Goal: Information Seeking & Learning: Learn about a topic

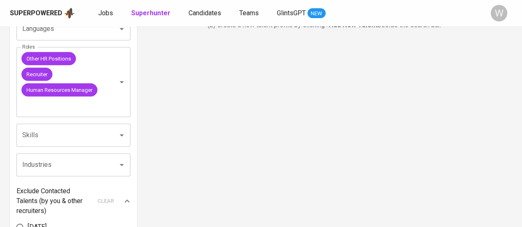
scroll to position [226, 0]
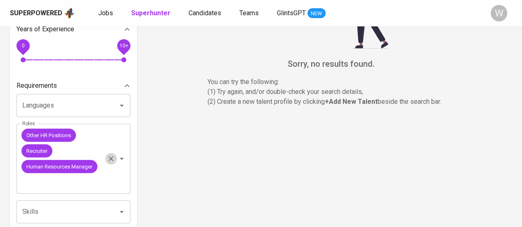
click at [113, 161] on icon "Clear" at bounding box center [111, 159] width 8 height 8
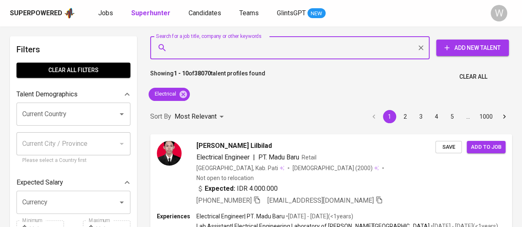
click at [210, 51] on input "Search for a job title, company or other keywords" at bounding box center [291, 48] width 243 height 16
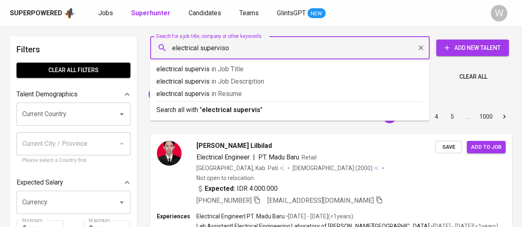
type input "electrical supervisor"
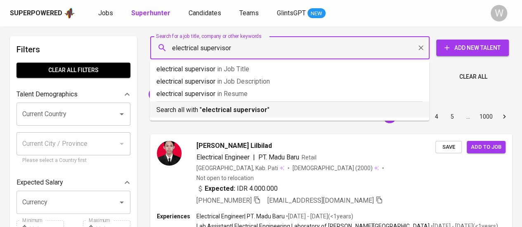
click at [235, 113] on b "electrical supervisor" at bounding box center [235, 110] width 66 height 8
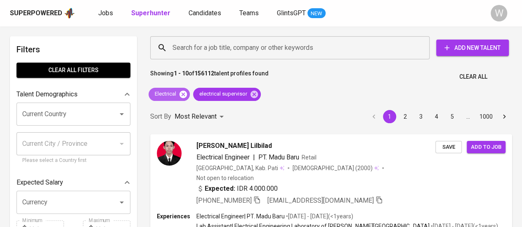
click at [186, 94] on icon at bounding box center [183, 93] width 7 height 7
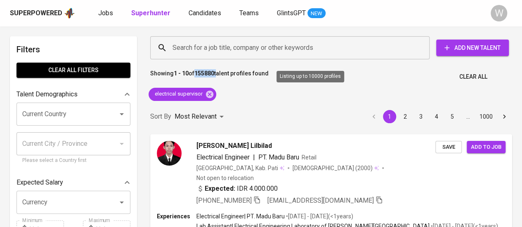
drag, startPoint x: 218, startPoint y: 73, endPoint x: 197, endPoint y: 73, distance: 21.1
click at [197, 73] on p "Showing 1 - 10 of 155880 talent profiles found" at bounding box center [209, 76] width 118 height 15
copy p "155880"
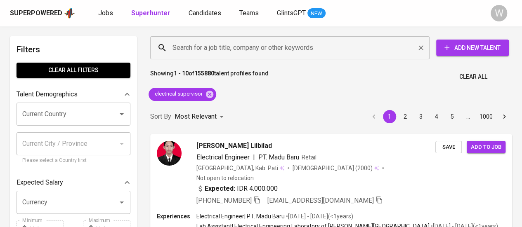
click at [217, 42] on input "Search for a job title, company or other keywords" at bounding box center [291, 48] width 243 height 16
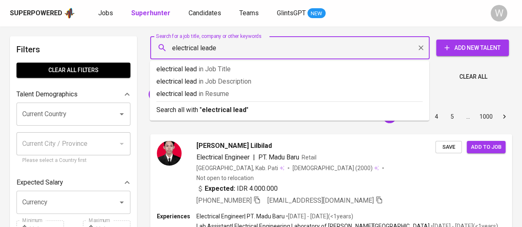
type input "electrical leader"
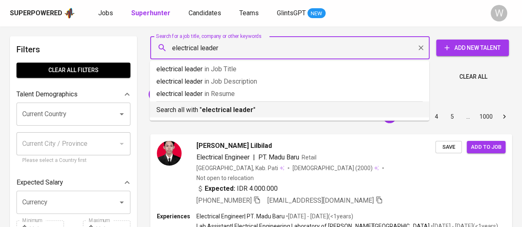
click at [222, 107] on b "electrical leader" at bounding box center [228, 110] width 52 height 8
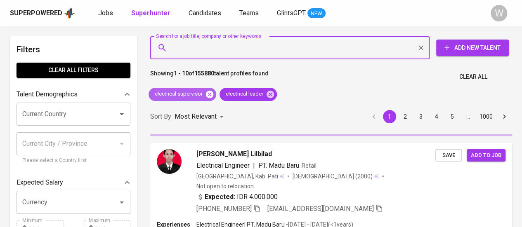
click at [207, 94] on icon at bounding box center [209, 93] width 7 height 7
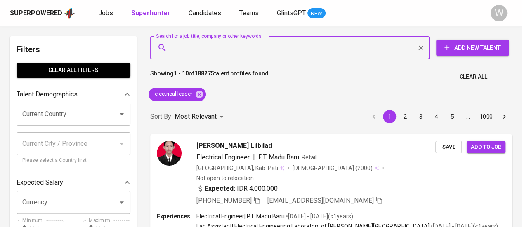
click at [199, 42] on input "Search for a job title, company or other keywords" at bounding box center [291, 48] width 243 height 16
paste input "Mechanical Supervisor"
type input "Mechanical Supervisor"
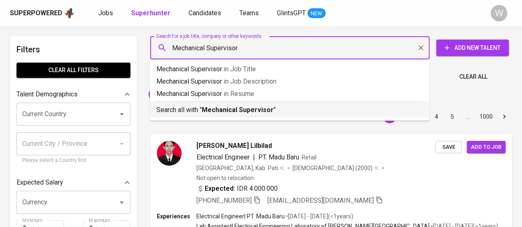
click at [229, 104] on div "Search all with " Mechanical Supervisor "" at bounding box center [289, 109] width 266 height 14
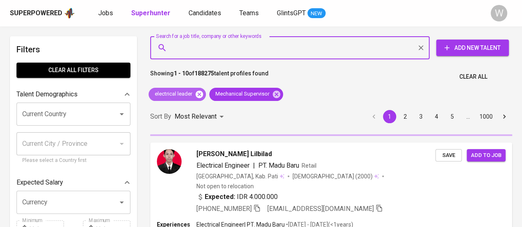
click at [199, 95] on icon at bounding box center [199, 94] width 9 height 9
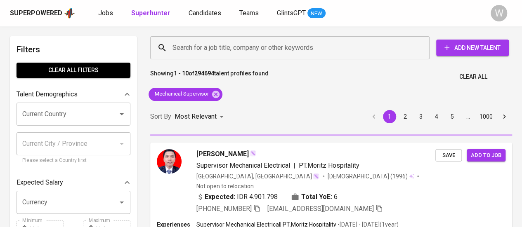
click at [201, 71] on b "294694" at bounding box center [204, 73] width 20 height 7
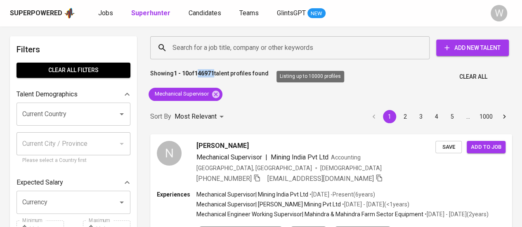
click at [201, 73] on b "146971" at bounding box center [204, 73] width 20 height 7
drag, startPoint x: 198, startPoint y: 73, endPoint x: 216, endPoint y: 74, distance: 18.2
click at [214, 74] on b "146971" at bounding box center [204, 73] width 20 height 7
copy b "146971"
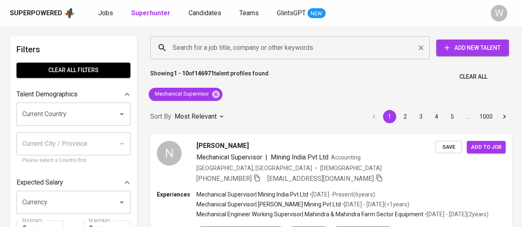
click at [190, 55] on input "Search for a job title, company or other keywords" at bounding box center [291, 48] width 243 height 16
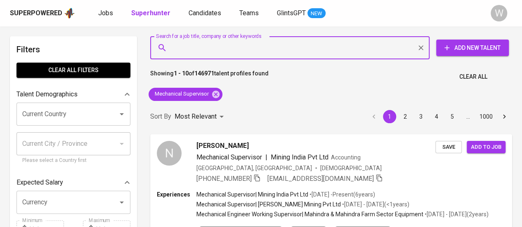
paste input "Mechanical"
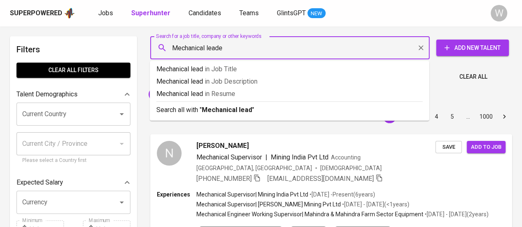
type input "Mechanical leader"
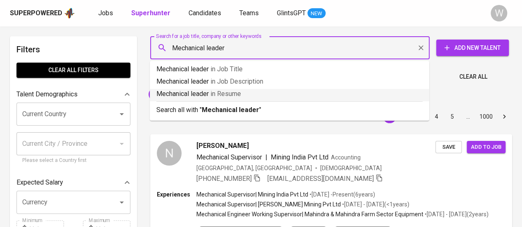
click at [208, 101] on li "Mechanical leader in Resume" at bounding box center [289, 95] width 279 height 12
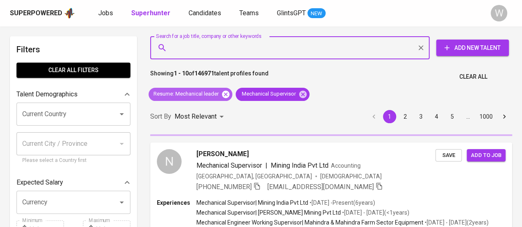
click at [227, 97] on icon at bounding box center [225, 93] width 7 height 7
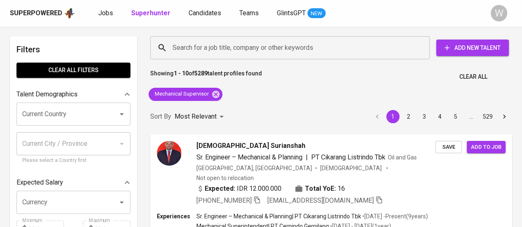
click at [216, 95] on icon at bounding box center [215, 94] width 9 height 9
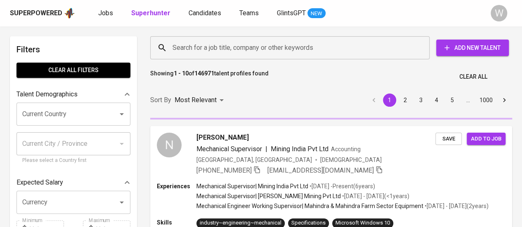
click at [210, 48] on input "Search for a job title, company or other keywords" at bounding box center [291, 48] width 243 height 16
click at [231, 48] on input "Search for a job title, company or other keywords" at bounding box center [291, 48] width 243 height 16
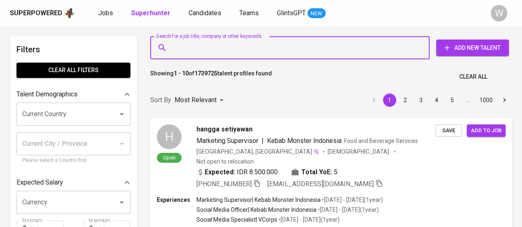
paste input "Mechanical"
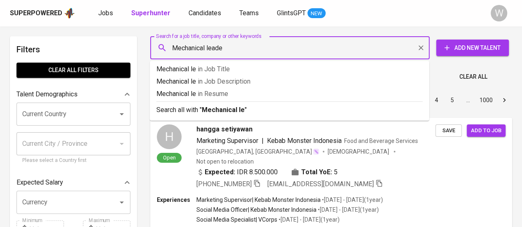
type input "Mechanical leader"
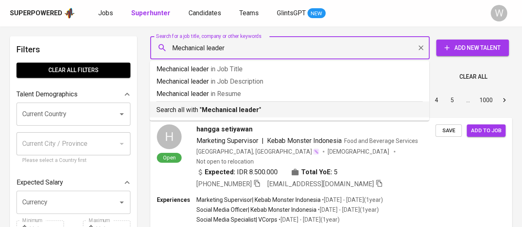
click at [229, 107] on b "Mechanical leader" at bounding box center [230, 110] width 57 height 8
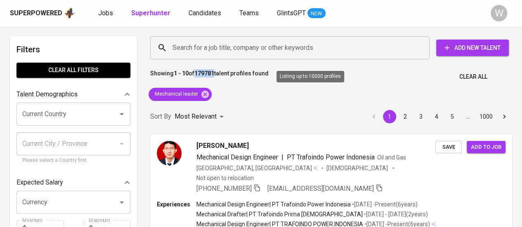
drag, startPoint x: 216, startPoint y: 73, endPoint x: 197, endPoint y: 73, distance: 19.0
click at [197, 73] on b "179781" at bounding box center [204, 73] width 20 height 7
copy b "179781"
click at [221, 59] on div "Search for a job title, company or other keywords" at bounding box center [289, 47] width 279 height 23
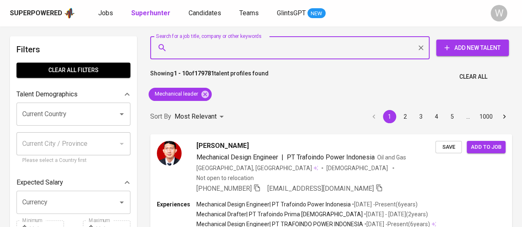
paste input "Production Supervisor"
type input "Production Supervisor"
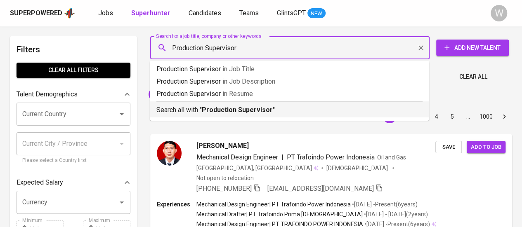
click at [238, 106] on b "Production Supervisor" at bounding box center [237, 110] width 71 height 8
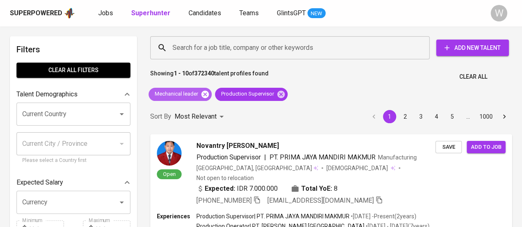
click at [206, 93] on icon at bounding box center [205, 94] width 9 height 9
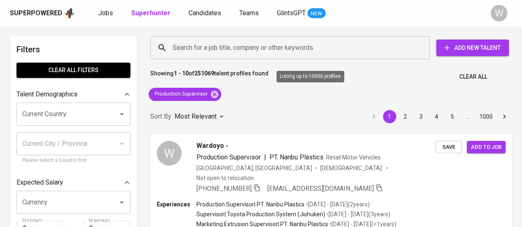
drag, startPoint x: 218, startPoint y: 74, endPoint x: 196, endPoint y: 71, distance: 22.5
click at [196, 71] on p "Showing 1 - 10 of 251069 talent profiles found" at bounding box center [209, 76] width 118 height 15
copy p "251069"
click at [229, 48] on input "Search for a job title, company or other keywords" at bounding box center [291, 48] width 243 height 16
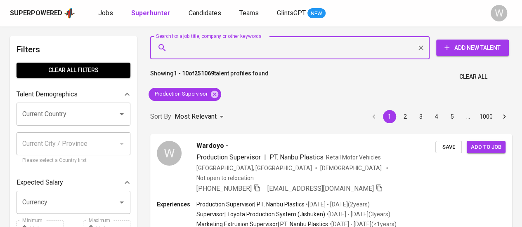
paste input "Production"
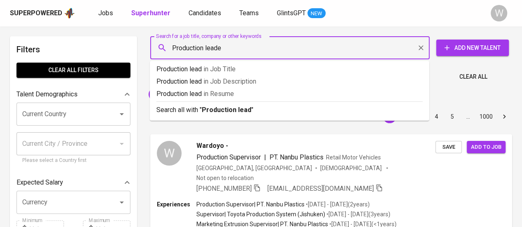
type input "Production leader"
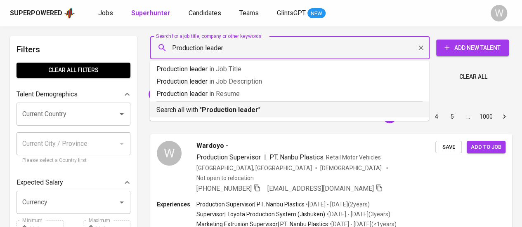
click at [239, 111] on b "Production leader" at bounding box center [230, 110] width 57 height 8
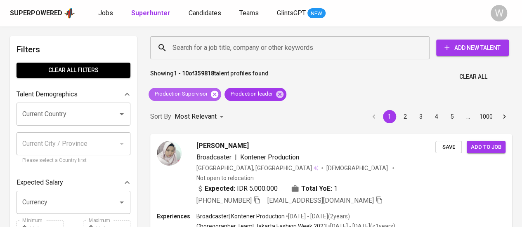
click at [216, 97] on icon at bounding box center [214, 93] width 7 height 7
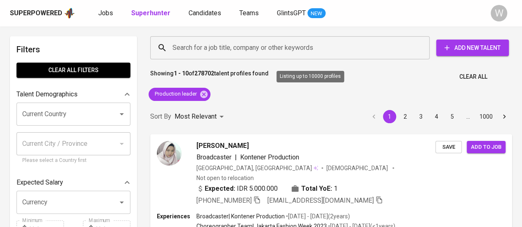
click at [209, 70] on b "278702" at bounding box center [204, 73] width 20 height 7
copy p "278702"
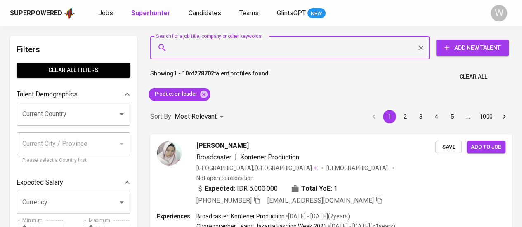
click at [191, 43] on input "Search for a job title, company or other keywords" at bounding box center [291, 48] width 243 height 16
paste input "-Power Plant Thermal Control Engineer"
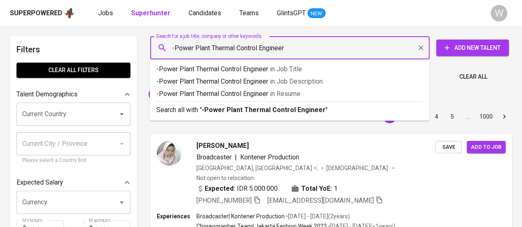
click at [176, 45] on input "-Power Plant Thermal Control Engineer" at bounding box center [291, 48] width 243 height 16
type input "Power Plant Thermal Control Engineer"
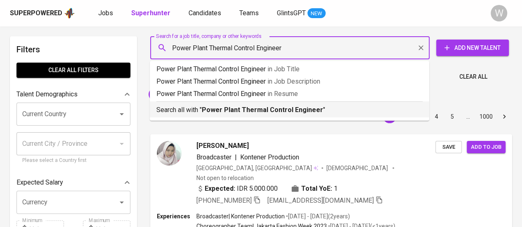
click at [275, 114] on b "Power Plant Thermal Control Engineer" at bounding box center [262, 110] width 121 height 8
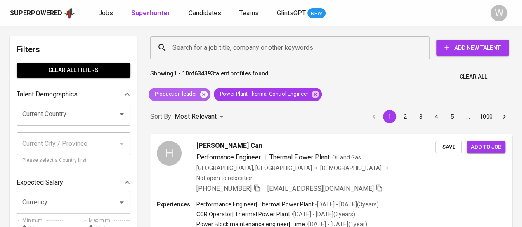
click at [203, 90] on icon at bounding box center [203, 94] width 9 height 9
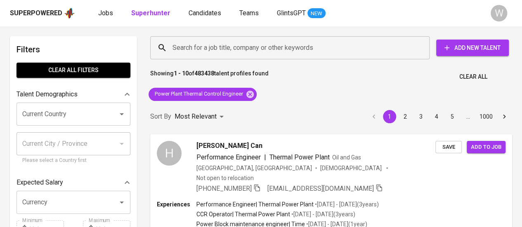
click at [119, 123] on div "Current Country" at bounding box center [74, 114] width 114 height 23
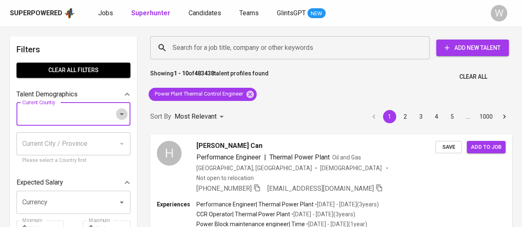
click at [122, 118] on icon "Open" at bounding box center [122, 114] width 10 height 10
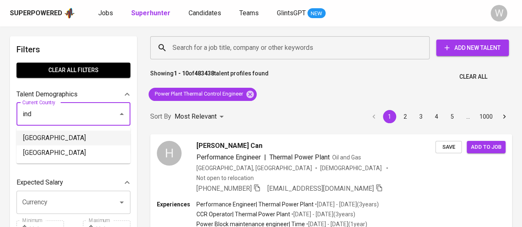
click at [66, 137] on li "[GEOGRAPHIC_DATA]" at bounding box center [74, 138] width 114 height 15
type input "[GEOGRAPHIC_DATA]"
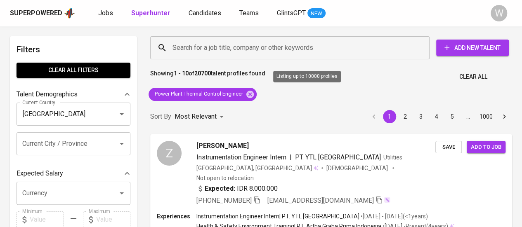
click at [211, 74] on b "20700" at bounding box center [202, 73] width 17 height 7
copy p "20700"
click at [234, 60] on div "Search for a job title, company or other keywords Search for a job title, compa…" at bounding box center [330, 48] width 362 height 26
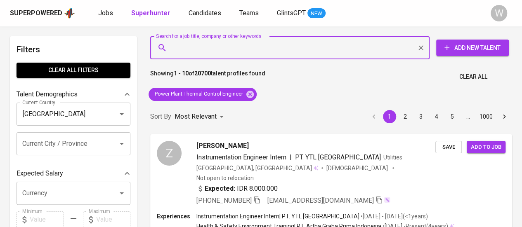
click at [247, 51] on input "Search for a job title, company or other keywords" at bounding box center [291, 48] width 243 height 16
paste input "-Steam Turbine Commissioning Engineer"
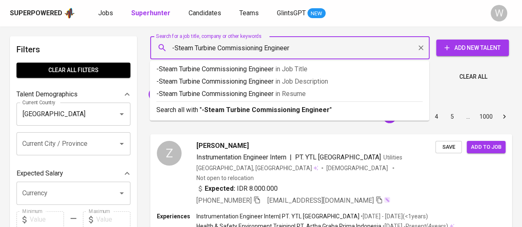
click at [173, 47] on input "-Steam Turbine Commissioning Engineer" at bounding box center [291, 48] width 243 height 16
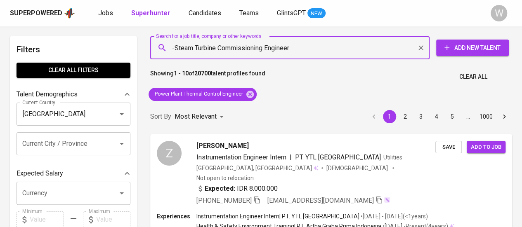
type input "Steam Turbine Commissioning Engineer"
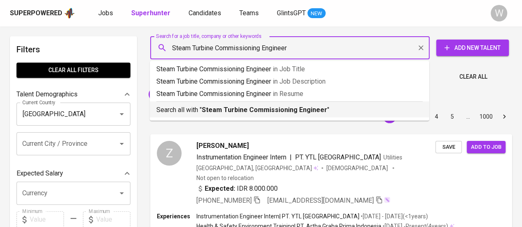
click at [227, 110] on b "Steam Turbine Commissioning Engineer" at bounding box center [264, 110] width 125 height 8
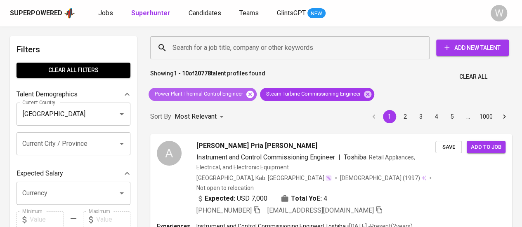
click at [250, 93] on icon at bounding box center [249, 93] width 7 height 7
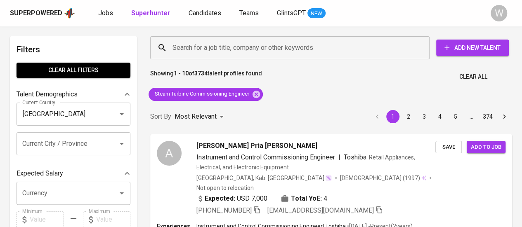
click at [202, 72] on b "3734" at bounding box center [200, 73] width 13 height 7
copy p "3734"
click at [240, 37] on div "Search for a job title, company or other keywords" at bounding box center [289, 47] width 279 height 23
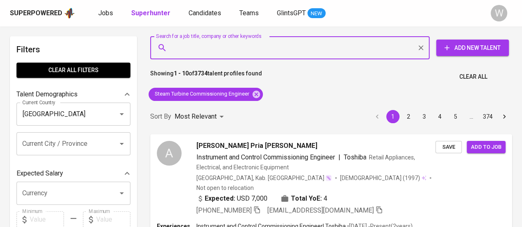
paste input "Boiler Commissioning Engineer"
type input "Boiler Commissioning Engineer"
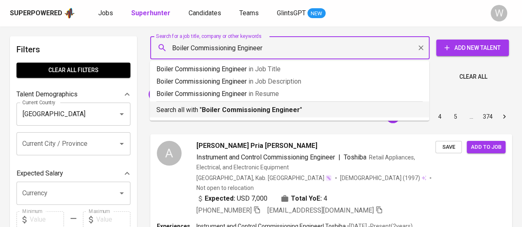
click at [253, 106] on b "Boiler Commissioning Engineer" at bounding box center [251, 110] width 98 height 8
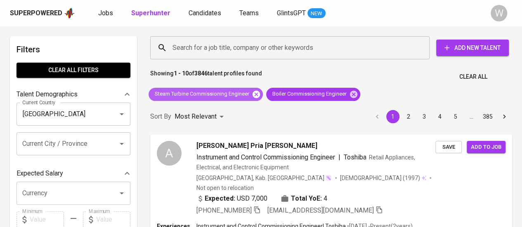
click at [255, 92] on icon at bounding box center [256, 93] width 7 height 7
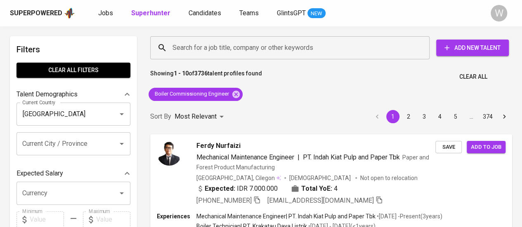
click at [201, 73] on b "3736" at bounding box center [200, 73] width 13 height 7
copy p "3736"
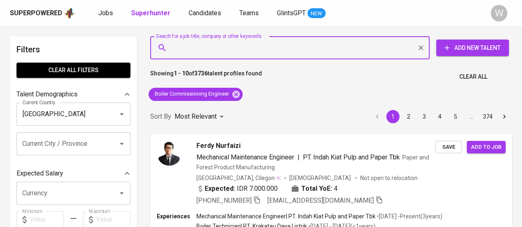
click at [196, 50] on input "Search for a job title, company or other keywords" at bounding box center [291, 48] width 243 height 16
paste input "Sintering Leader"
type input "Sintering Leader"
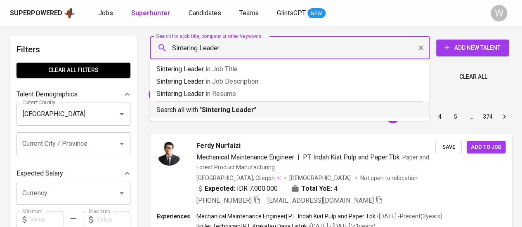
click at [225, 116] on li "Search all with " Sintering Leader "" at bounding box center [289, 110] width 279 height 16
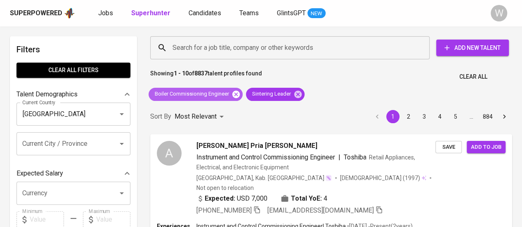
click at [239, 95] on icon at bounding box center [235, 93] width 7 height 7
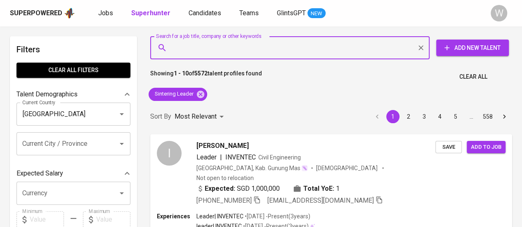
click at [187, 43] on input "Search for a job title, company or other keywords" at bounding box center [291, 48] width 243 height 16
paste input "Casting House Leader"
type input "Casting House Leader"
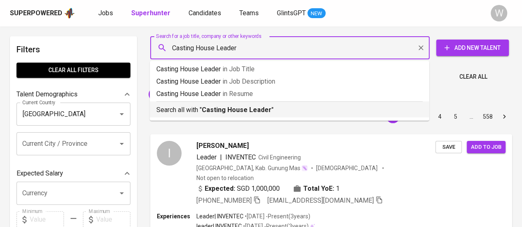
click at [237, 114] on b "Casting House Leader" at bounding box center [237, 110] width 70 height 8
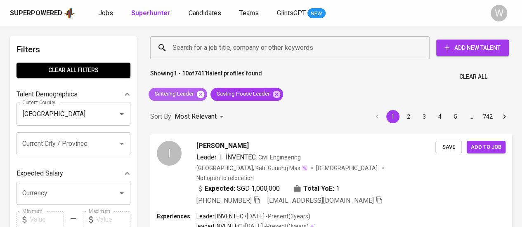
click at [201, 95] on icon at bounding box center [200, 94] width 9 height 9
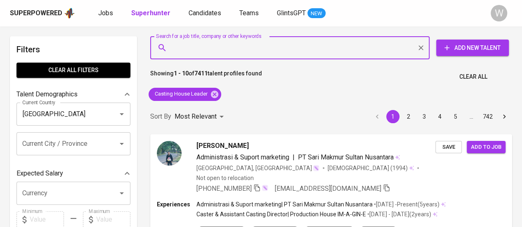
click at [232, 47] on input "Search for a job title, company or other keywords" at bounding box center [291, 48] width 243 height 16
paste input "Electrical"
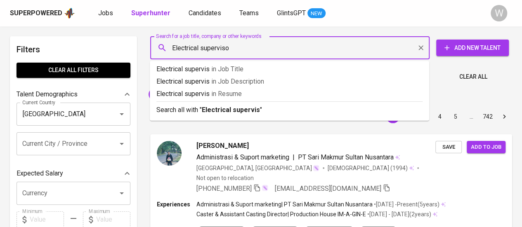
type input "Electrical supervisor"
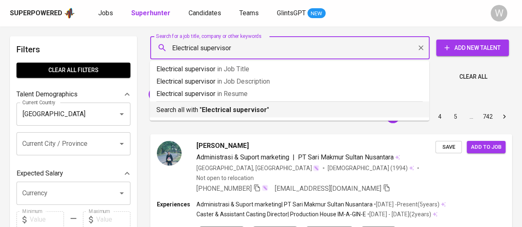
click at [231, 111] on b "Electrical supervisor" at bounding box center [234, 110] width 65 height 8
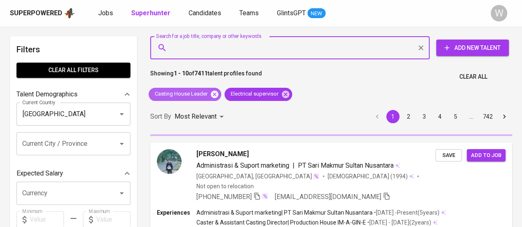
click at [215, 95] on icon at bounding box center [214, 94] width 9 height 9
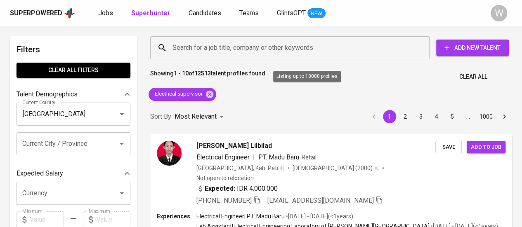
click at [210, 71] on b "12513" at bounding box center [202, 73] width 17 height 7
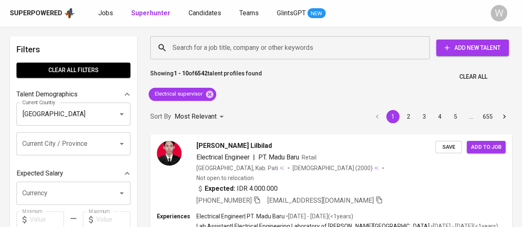
click at [208, 73] on b "6542" at bounding box center [200, 73] width 13 height 7
copy p "6542"
click at [203, 44] on input "Search for a job title, company or other keywords" at bounding box center [291, 48] width 243 height 16
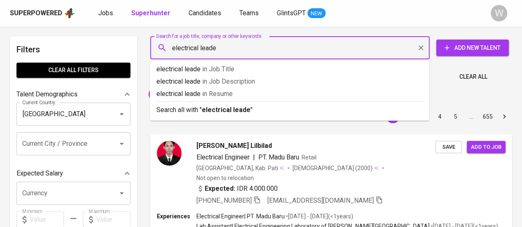
type input "electrical leader"
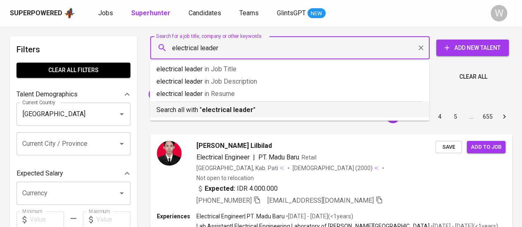
click at [221, 106] on b "electrical leader" at bounding box center [228, 110] width 52 height 8
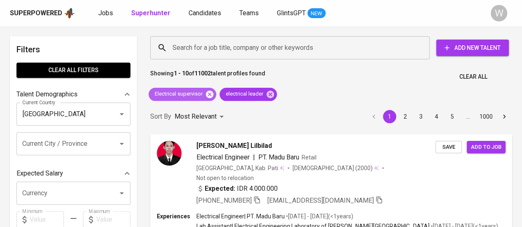
click at [210, 95] on icon at bounding box center [209, 94] width 9 height 9
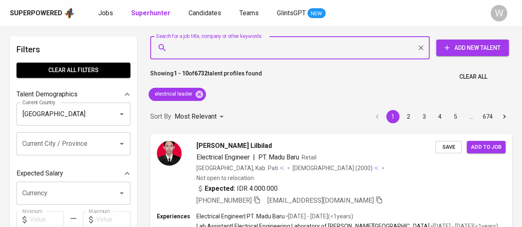
click at [212, 47] on input "Search for a job title, company or other keywords" at bounding box center [291, 48] width 243 height 16
paste input "Mechanical"
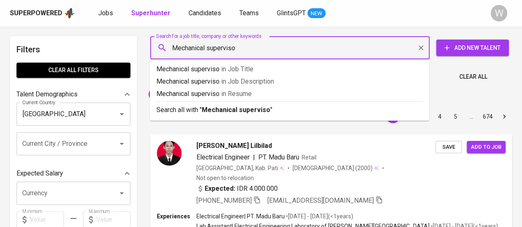
type input "Mechanical supervisor"
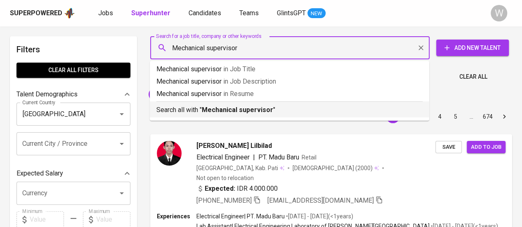
click at [224, 107] on b "Mechanical supervisor" at bounding box center [237, 110] width 71 height 8
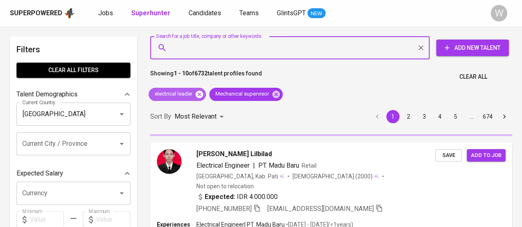
click at [198, 93] on icon at bounding box center [199, 94] width 9 height 9
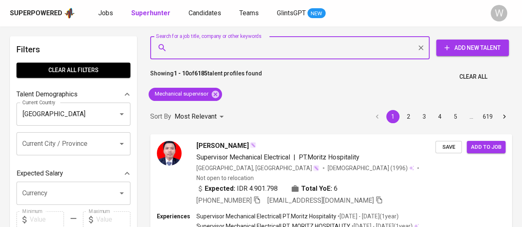
click at [215, 44] on input "Search for a job title, company or other keywords" at bounding box center [291, 48] width 243 height 16
paste input "Mechanical"
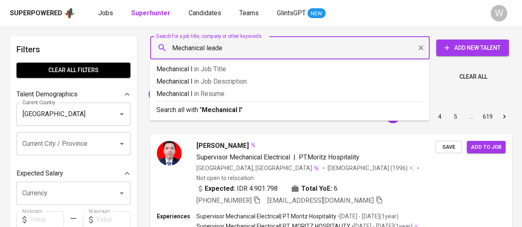
type input "Mechanical leader"
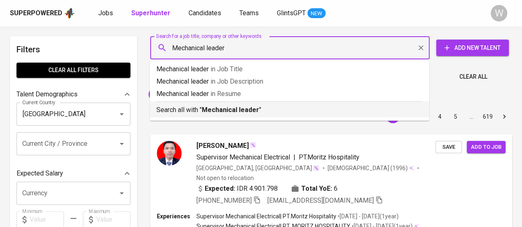
click at [225, 109] on b "Mechanical leader" at bounding box center [230, 110] width 57 height 8
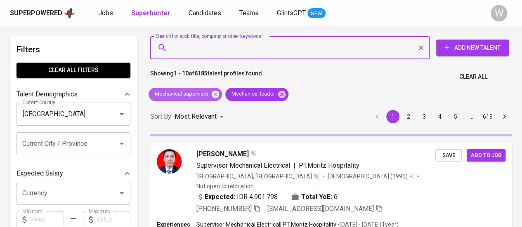
click at [218, 95] on icon at bounding box center [215, 93] width 7 height 7
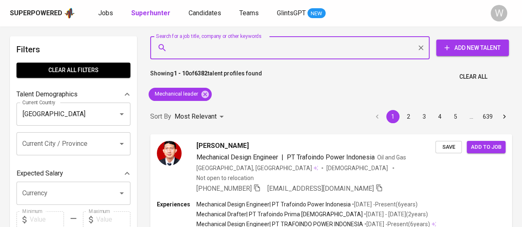
click at [199, 50] on input "Search for a job title, company or other keywords" at bounding box center [291, 48] width 243 height 16
paste input "Mechanical"
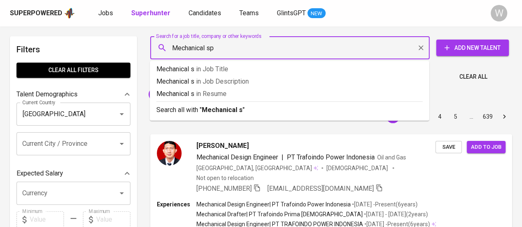
type input "Mechanical spv"
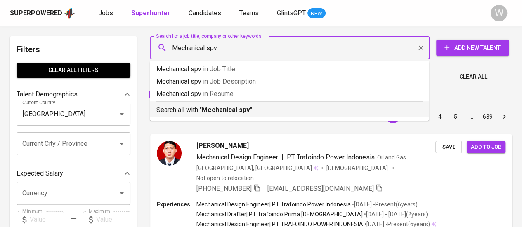
click at [219, 112] on b "Mechanical spv" at bounding box center [226, 110] width 48 height 8
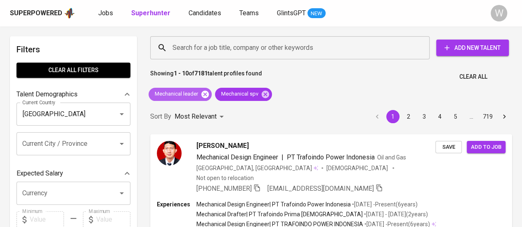
click at [206, 95] on icon at bounding box center [205, 94] width 9 height 9
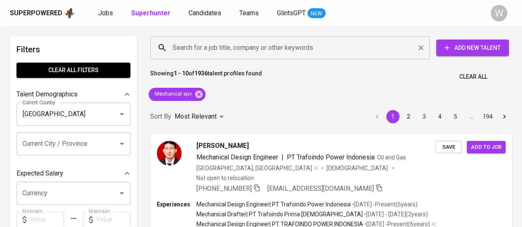
click at [218, 50] on input "Search for a job title, company or other keywords" at bounding box center [291, 48] width 243 height 16
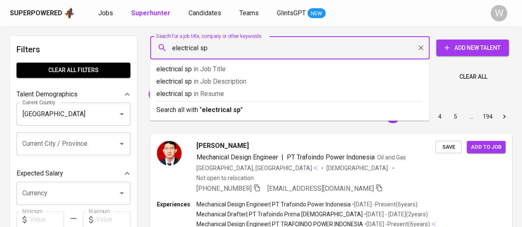
type input "electrical spv"
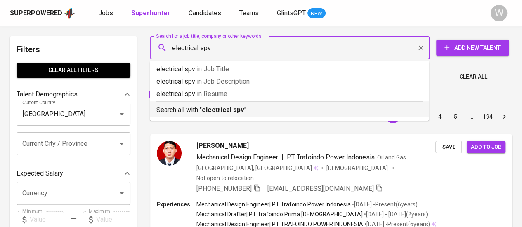
click at [229, 107] on b "electrical spv" at bounding box center [223, 110] width 43 height 8
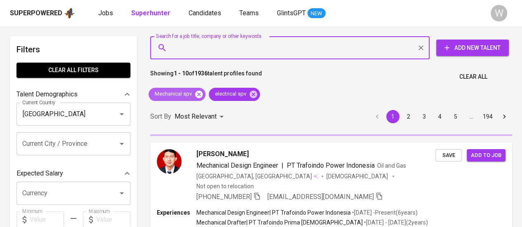
click at [199, 94] on icon at bounding box center [198, 94] width 9 height 9
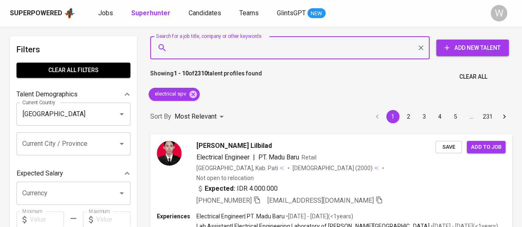
click at [196, 52] on input "Search for a job title, company or other keywords" at bounding box center [291, 48] width 243 height 16
paste input "Production"
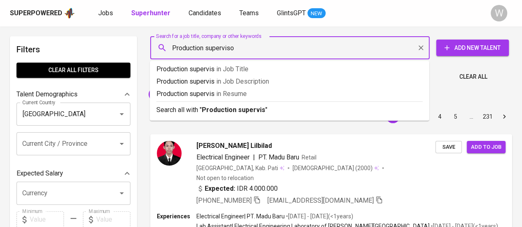
type input "Production supervisor"
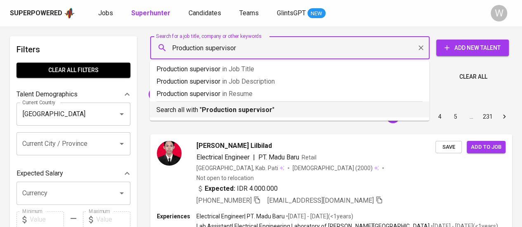
click at [215, 108] on b "Production supervisor" at bounding box center [237, 110] width 71 height 8
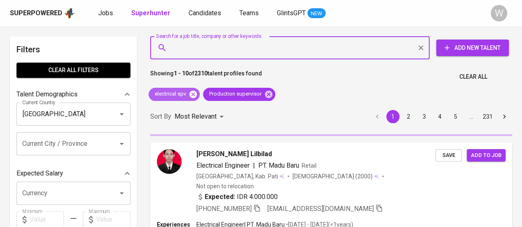
click at [193, 95] on icon at bounding box center [192, 93] width 7 height 7
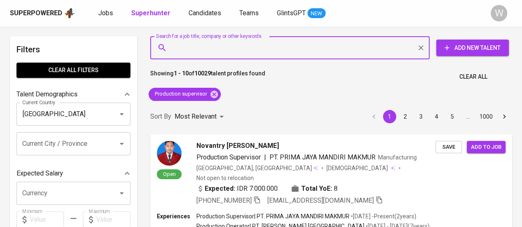
click at [217, 42] on input "Search for a job title, company or other keywords" at bounding box center [291, 48] width 243 height 16
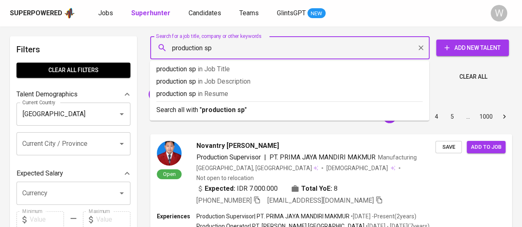
type input "production spv"
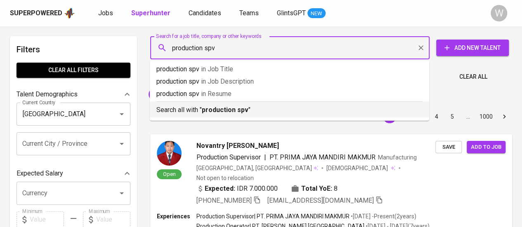
click at [217, 112] on b "production spv" at bounding box center [225, 110] width 47 height 8
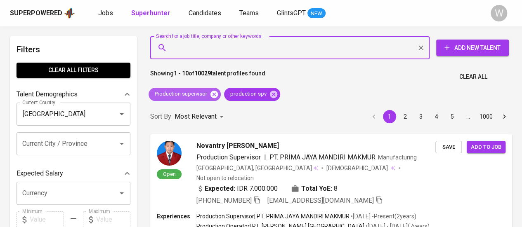
click at [215, 94] on icon at bounding box center [213, 93] width 7 height 7
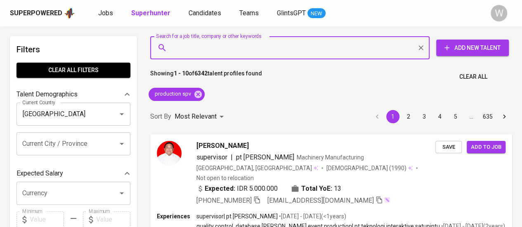
click at [205, 47] on input "Search for a job title, company or other keywords" at bounding box center [291, 48] width 243 height 16
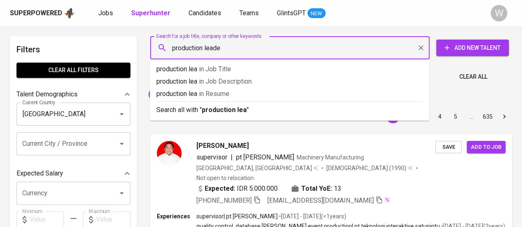
type input "production leader"
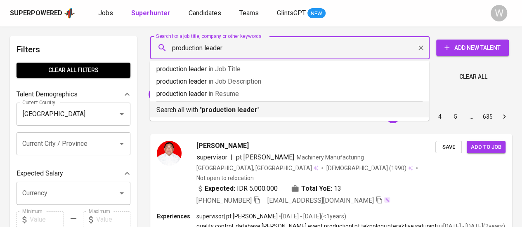
click at [214, 104] on div "Search all with " production leader "" at bounding box center [289, 109] width 266 height 14
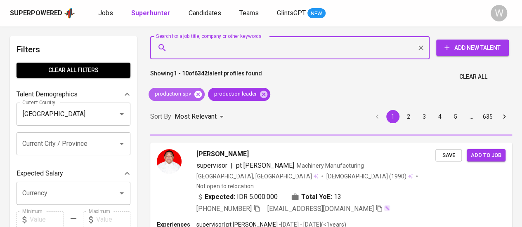
click at [196, 94] on icon at bounding box center [197, 93] width 7 height 7
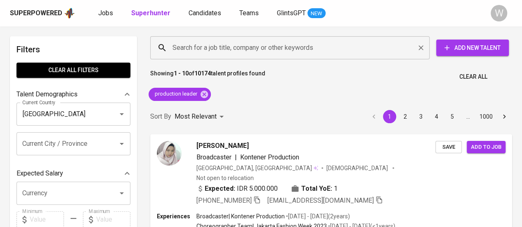
click at [259, 41] on input "Search for a job title, company or other keywords" at bounding box center [291, 48] width 243 height 16
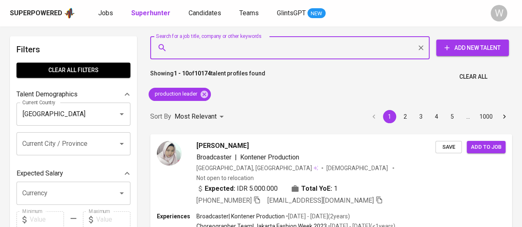
paste input "Power Plant Thermal Control Engineer"
type input "Power Plant Thermal Control Engineer"
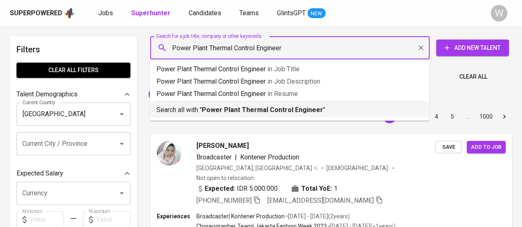
click at [260, 109] on b "Power Plant Thermal Control Engineer" at bounding box center [262, 110] width 121 height 8
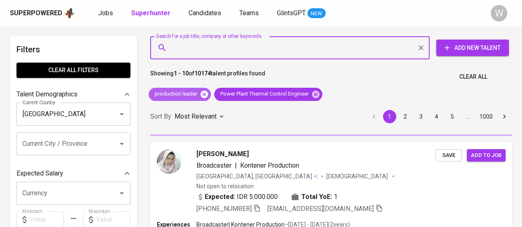
click at [202, 95] on icon at bounding box center [204, 93] width 7 height 7
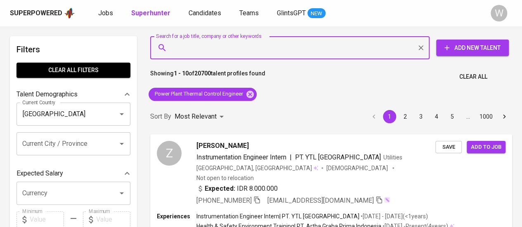
click at [254, 47] on input "Search for a job title, company or other keywords" at bounding box center [291, 48] width 243 height 16
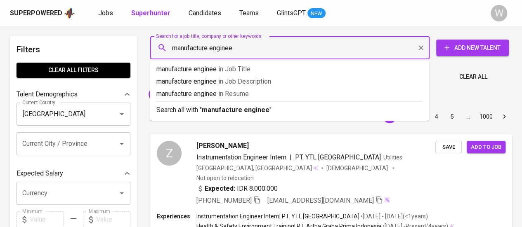
type input "manufacture engineer"
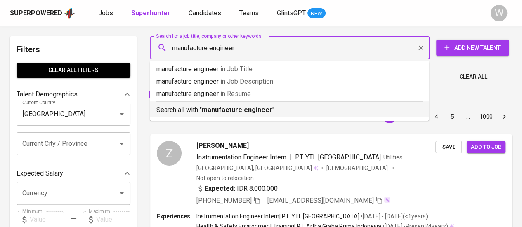
click at [260, 106] on p "Search all with " manufacture engineer "" at bounding box center [289, 110] width 266 height 10
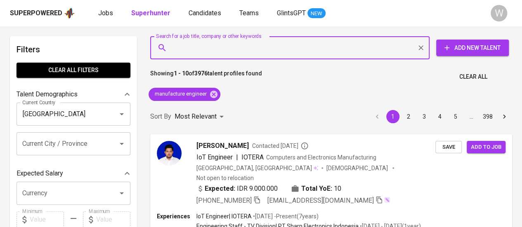
click at [239, 44] on input "Search for a job title, company or other keywords" at bounding box center [291, 48] width 243 height 16
paste input "Manufacturing"
type input "Manufacturing"
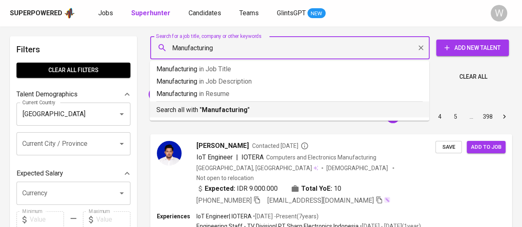
click at [243, 110] on b "Manufacturing" at bounding box center [225, 110] width 46 height 8
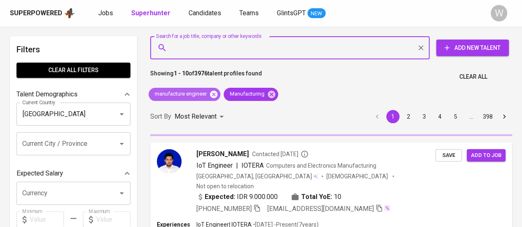
click at [217, 97] on icon at bounding box center [213, 94] width 9 height 9
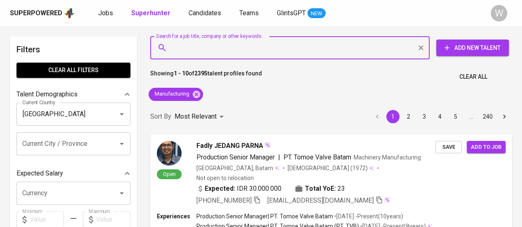
click at [225, 53] on input "Search for a job title, company or other keywords" at bounding box center [291, 48] width 243 height 16
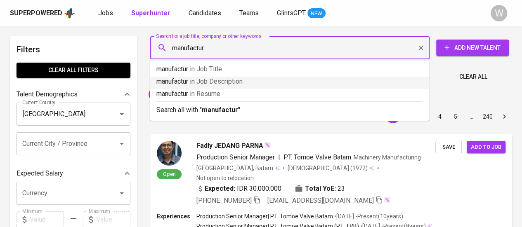
type input "manufacture"
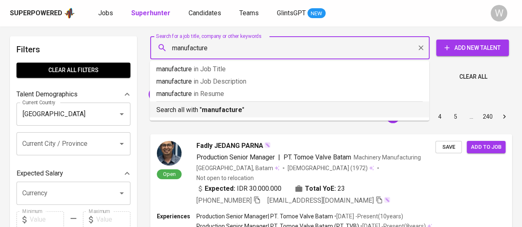
click at [245, 111] on p "Search all with " manufacture "" at bounding box center [289, 110] width 266 height 10
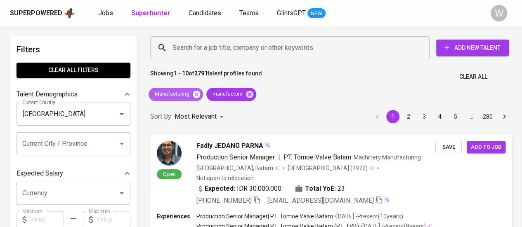
click at [199, 91] on icon at bounding box center [196, 93] width 7 height 7
